Goal: Task Accomplishment & Management: Manage account settings

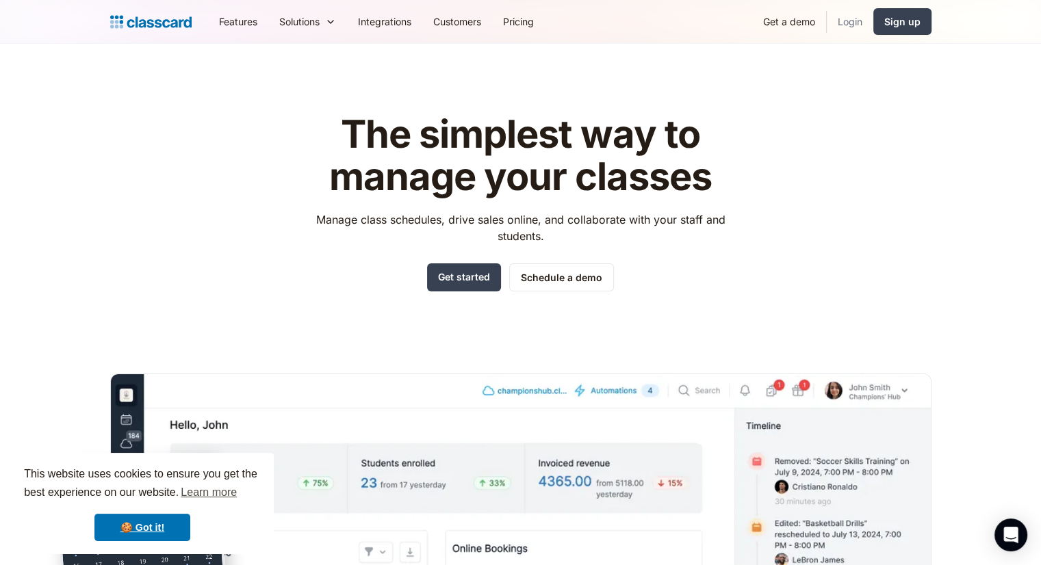
click at [843, 23] on link "Login" at bounding box center [850, 21] width 47 height 31
click at [840, 27] on link "Login" at bounding box center [850, 21] width 47 height 31
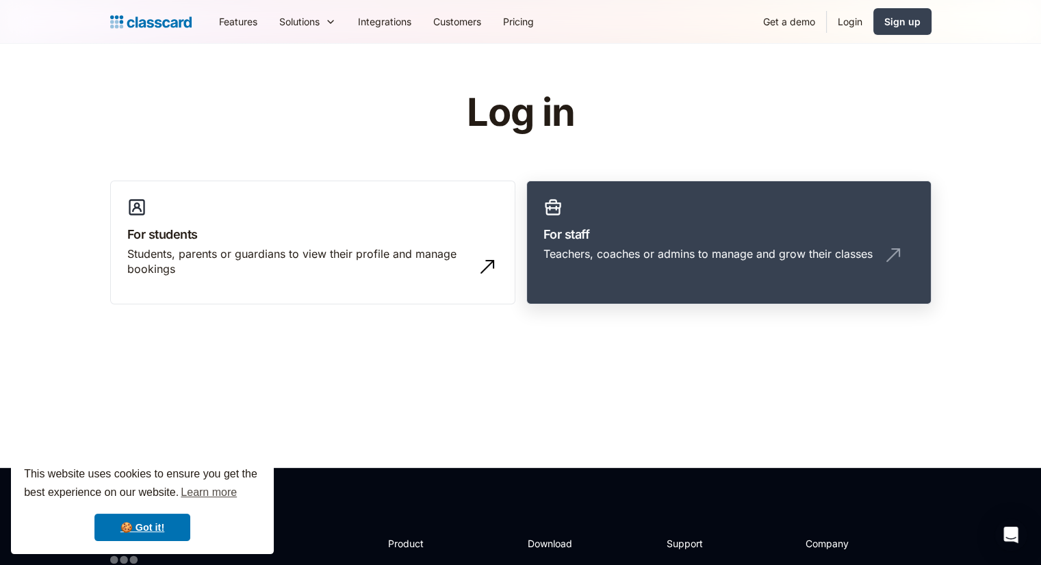
click at [680, 274] on link "For staff Teachers, coaches or admins to manage and grow their classes" at bounding box center [728, 243] width 405 height 125
